Goal: Information Seeking & Learning: Learn about a topic

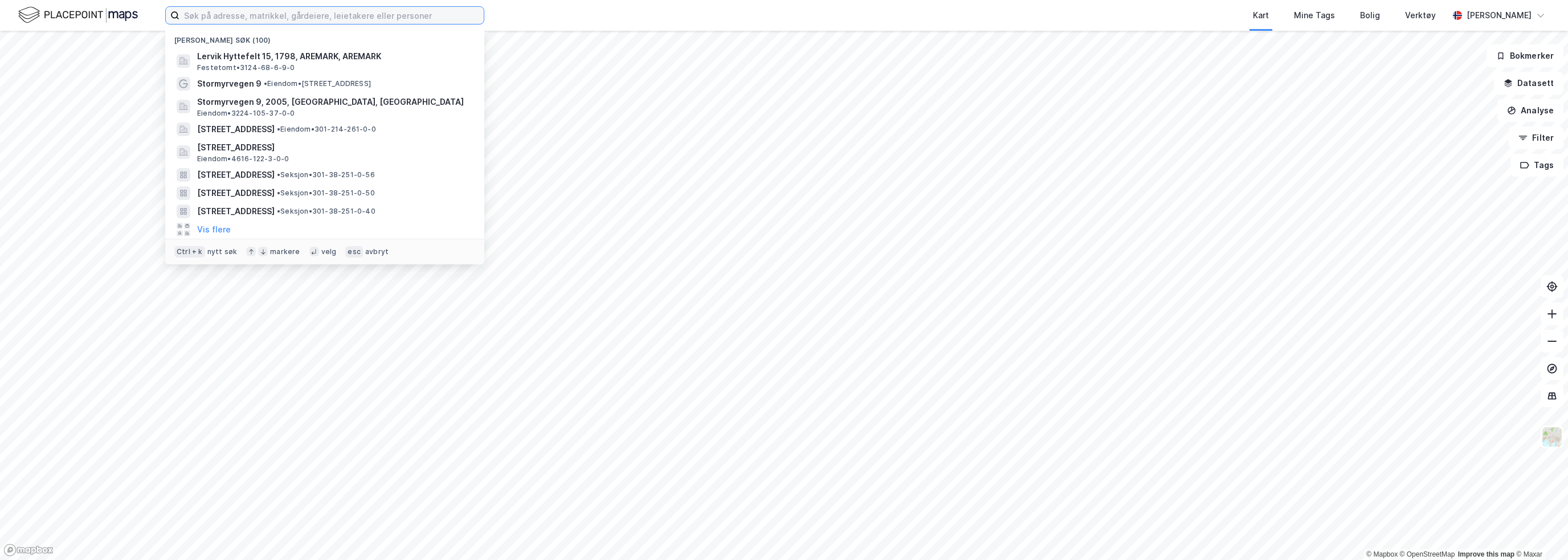
click at [208, 15] on input at bounding box center [332, 15] width 305 height 17
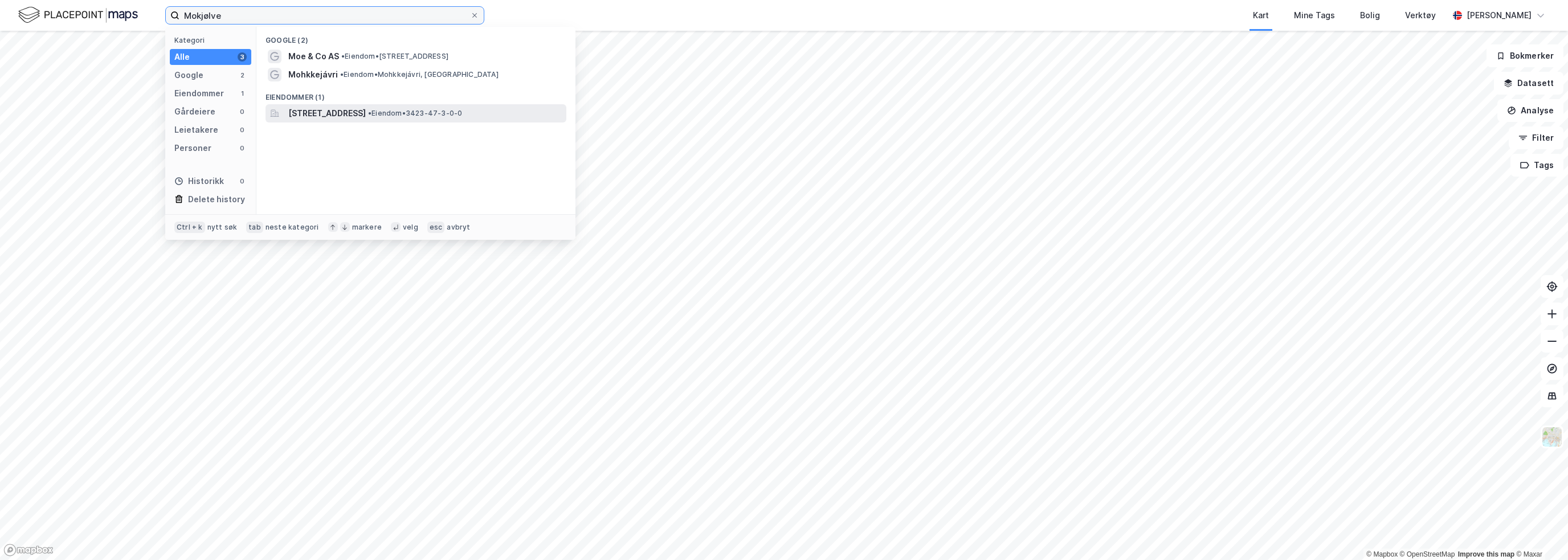
type input "Mokjølve"
click at [340, 113] on span "[STREET_ADDRESS]" at bounding box center [327, 114] width 77 height 14
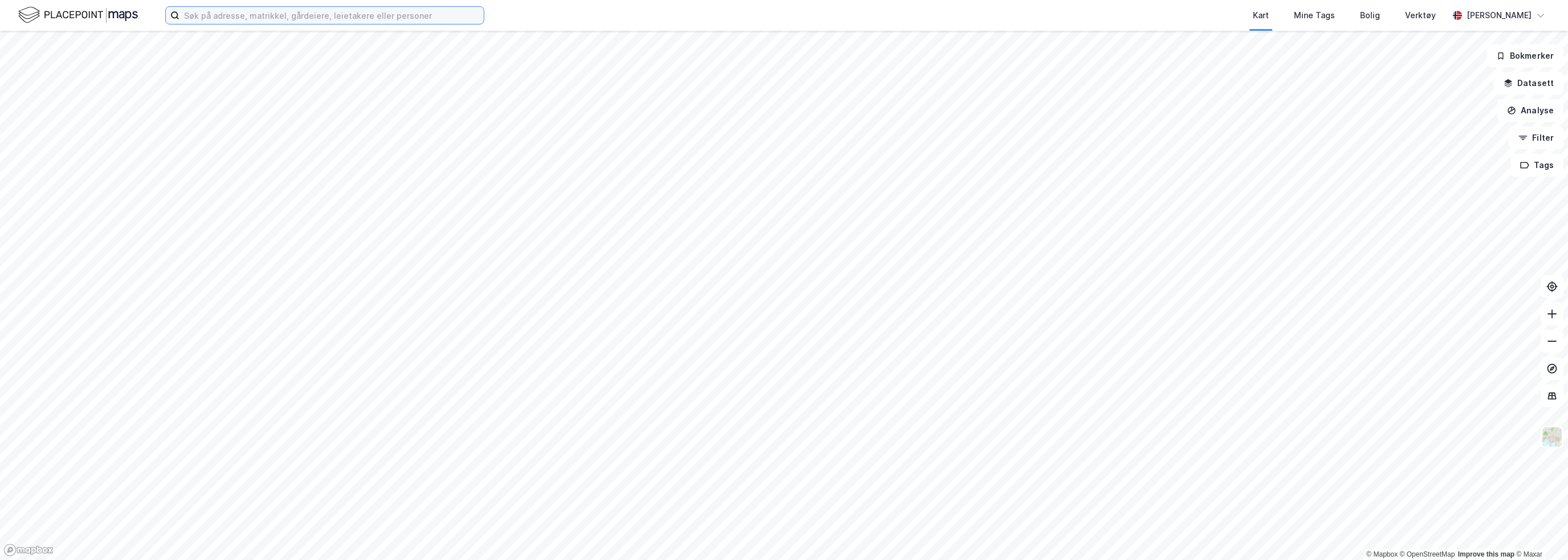
click at [219, 15] on input at bounding box center [332, 15] width 305 height 17
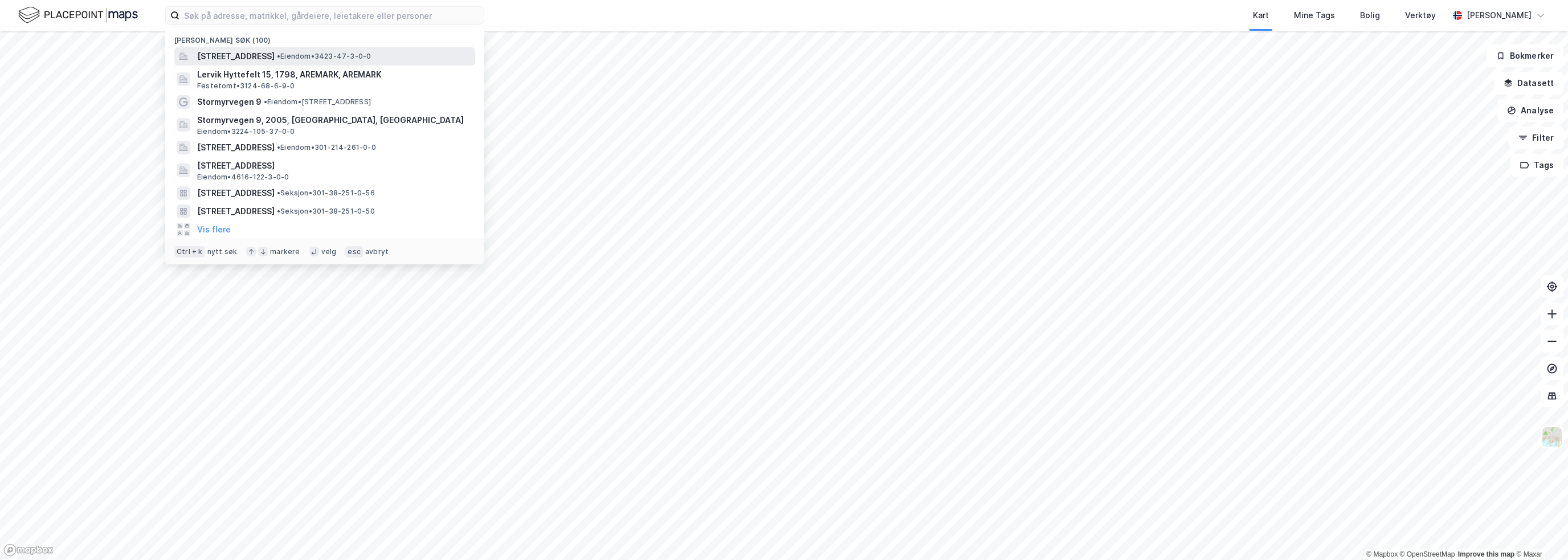
click at [230, 55] on span "[STREET_ADDRESS]" at bounding box center [236, 56] width 77 height 14
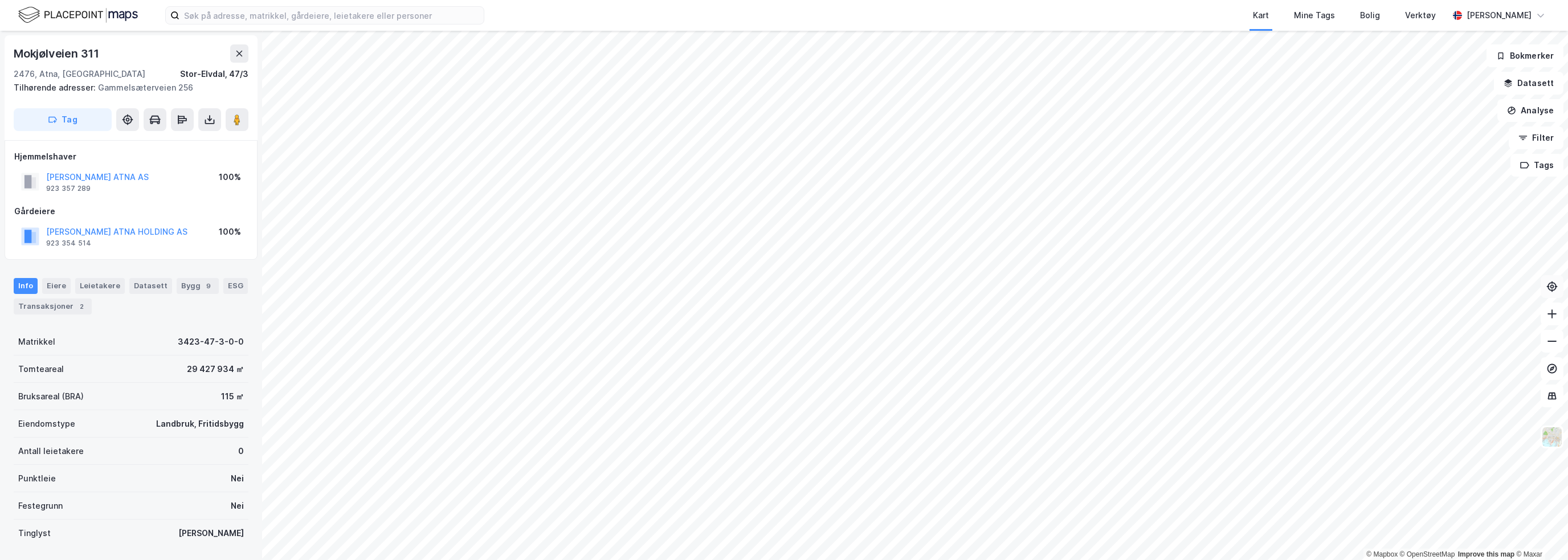
click at [1548, 282] on icon at bounding box center [1551, 286] width 11 height 11
click at [1552, 433] on img at bounding box center [1551, 437] width 22 height 22
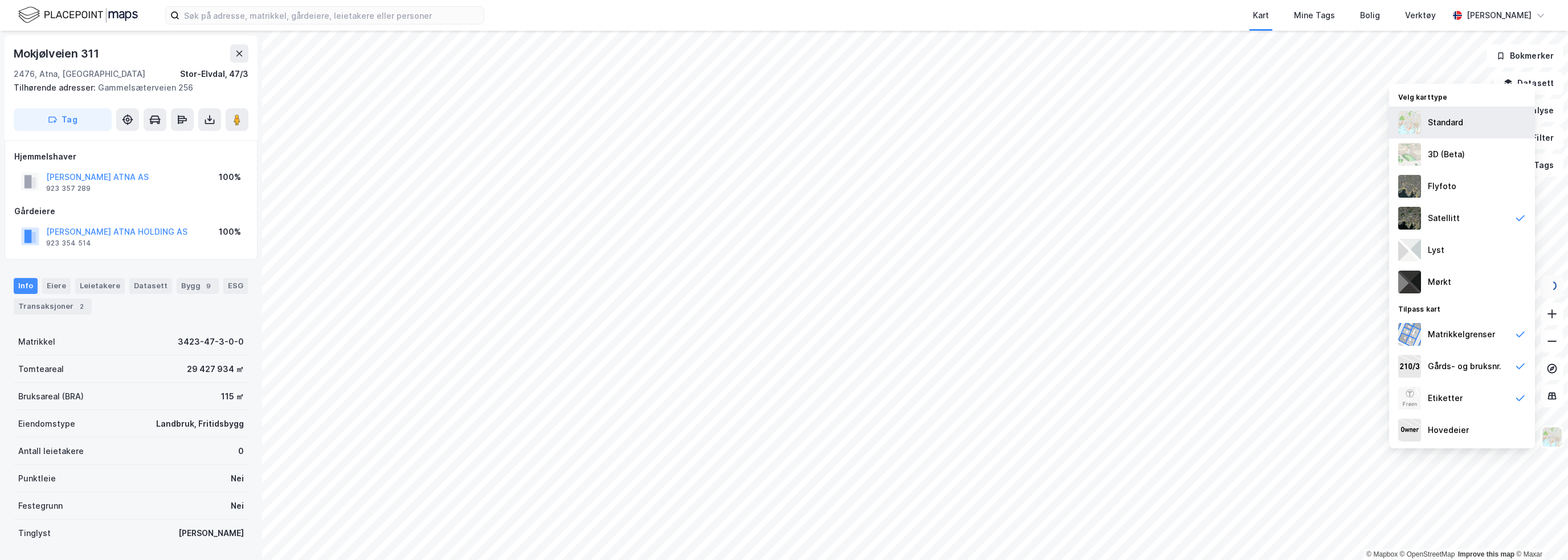
click at [1458, 127] on div "Standard" at bounding box center [1445, 123] width 36 height 14
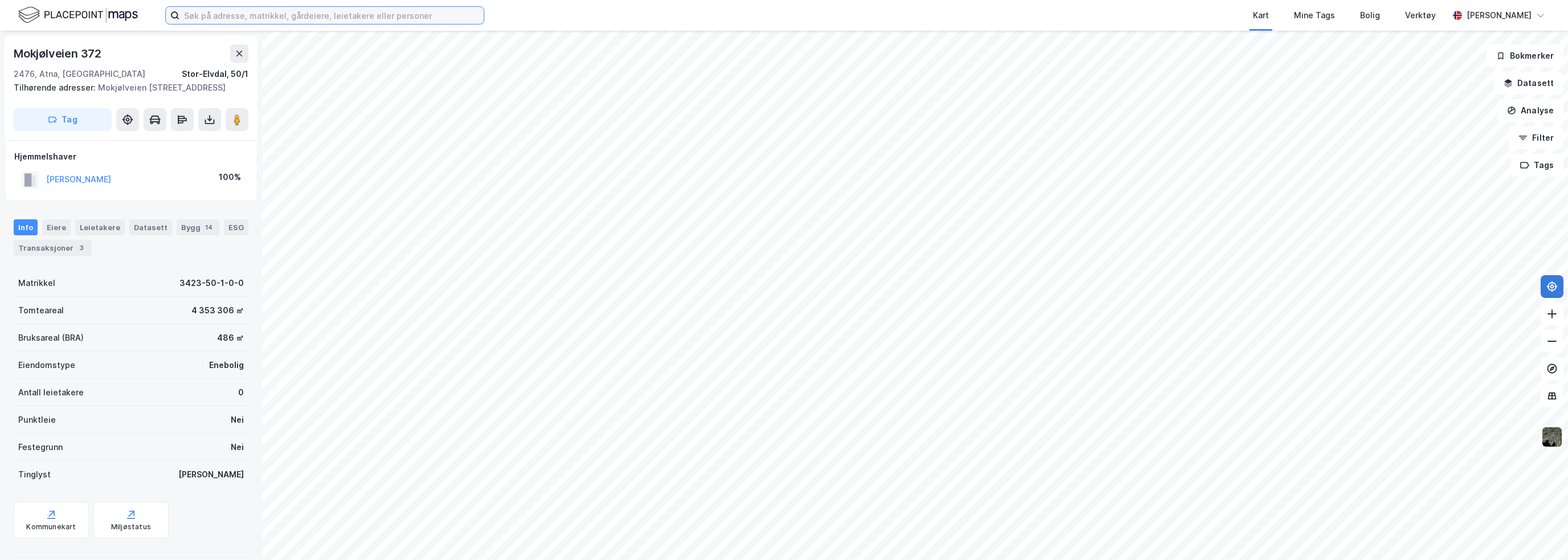
click at [226, 12] on input at bounding box center [332, 15] width 305 height 17
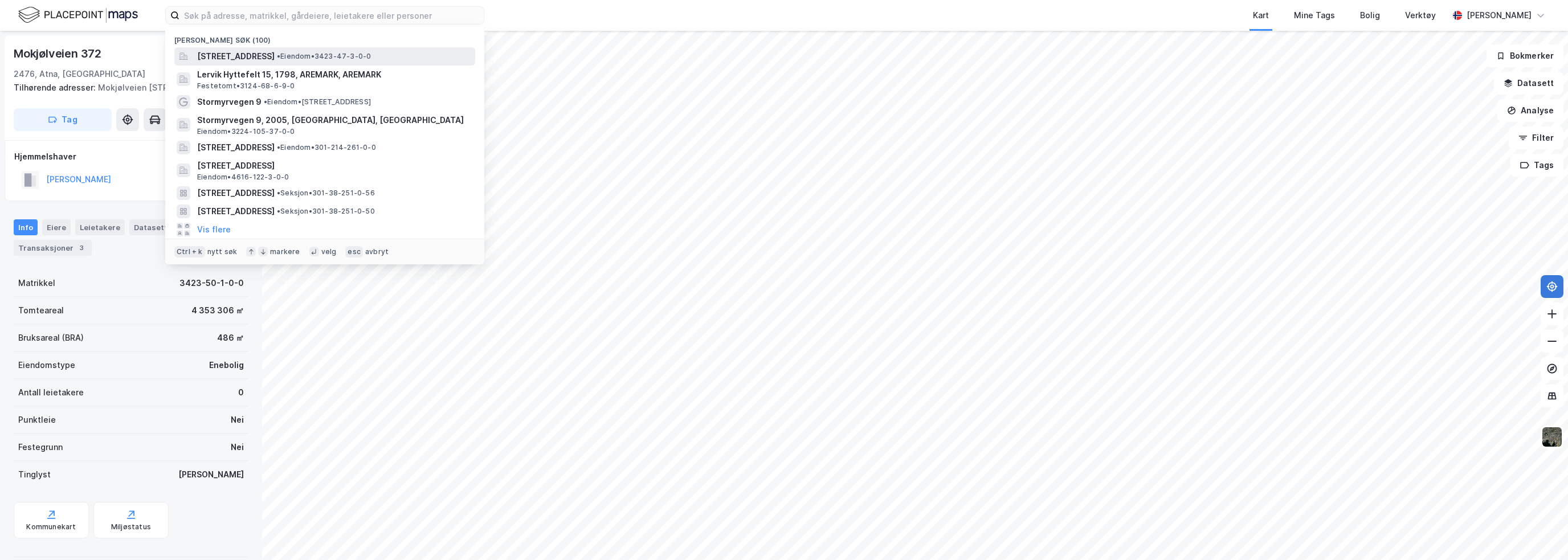
click at [251, 55] on span "[STREET_ADDRESS]" at bounding box center [236, 56] width 77 height 14
